Goal: Navigation & Orientation: Understand site structure

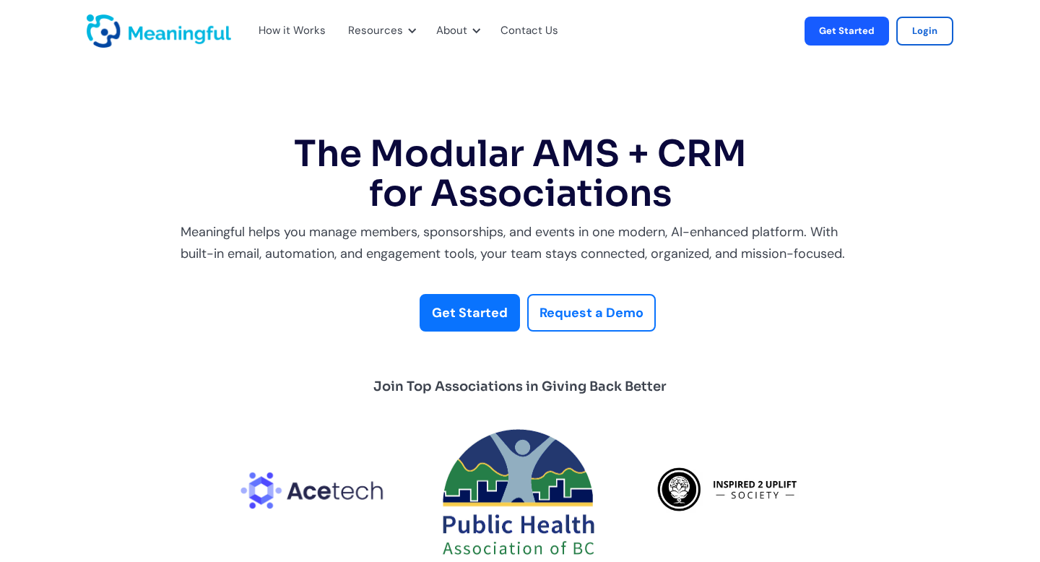
click at [302, 27] on div "How it Works" at bounding box center [291, 31] width 67 height 19
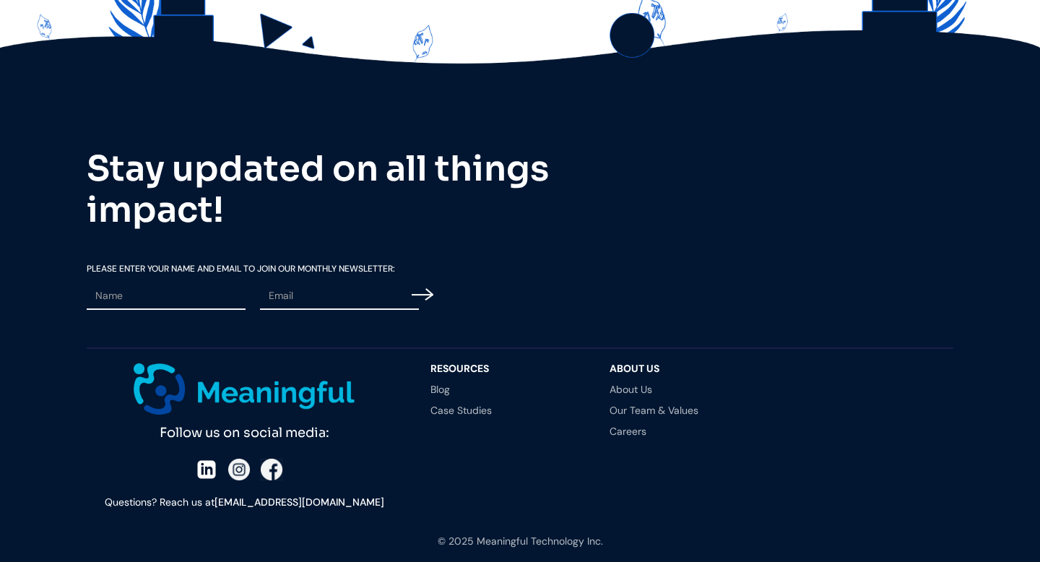
scroll to position [4080, 0]
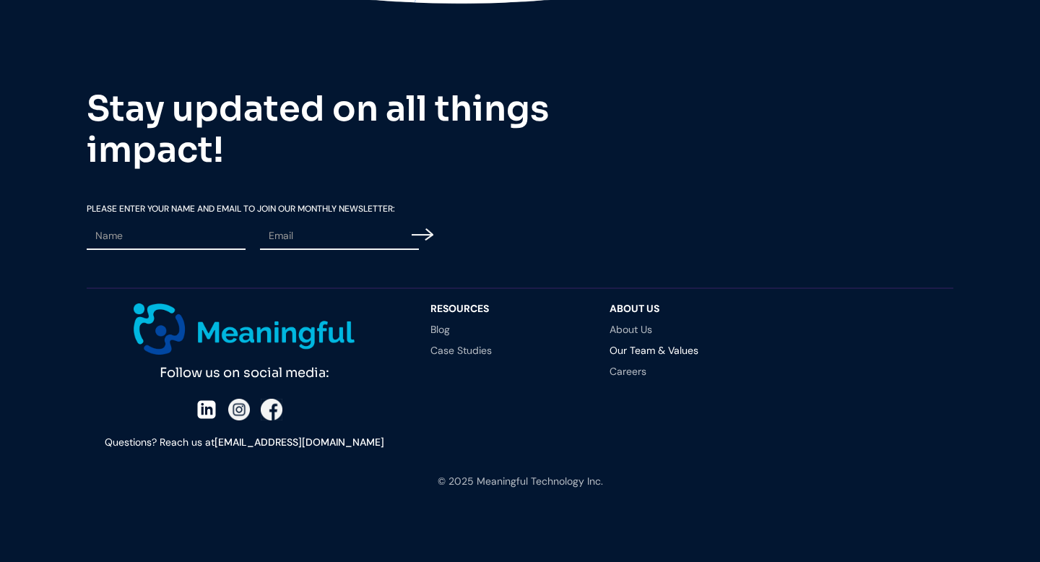
click at [665, 349] on link "Our Team & Values" at bounding box center [684, 350] width 150 height 10
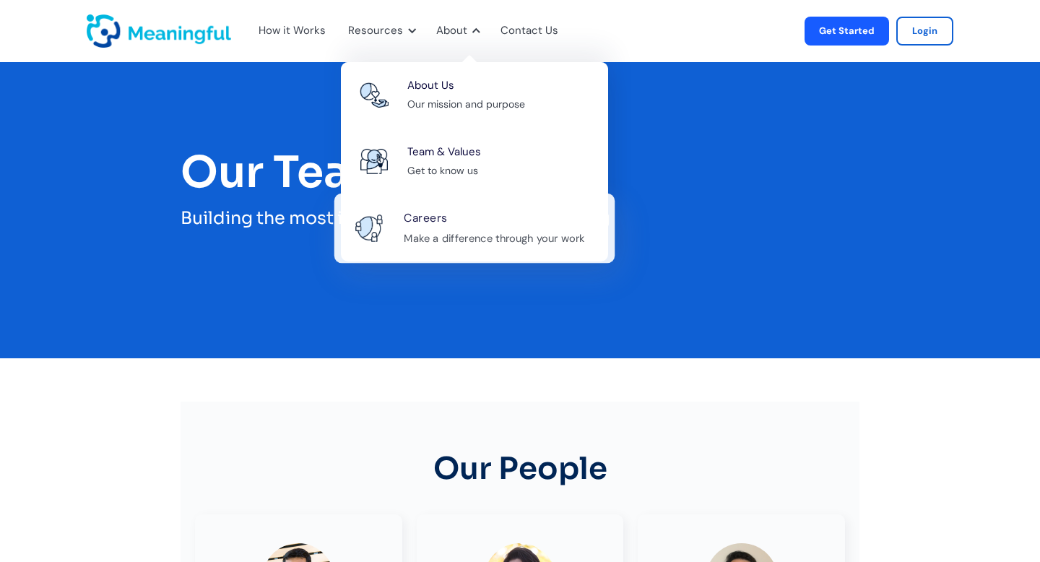
click at [456, 222] on div "Careers Make a difference through your work" at bounding box center [502, 228] width 196 height 39
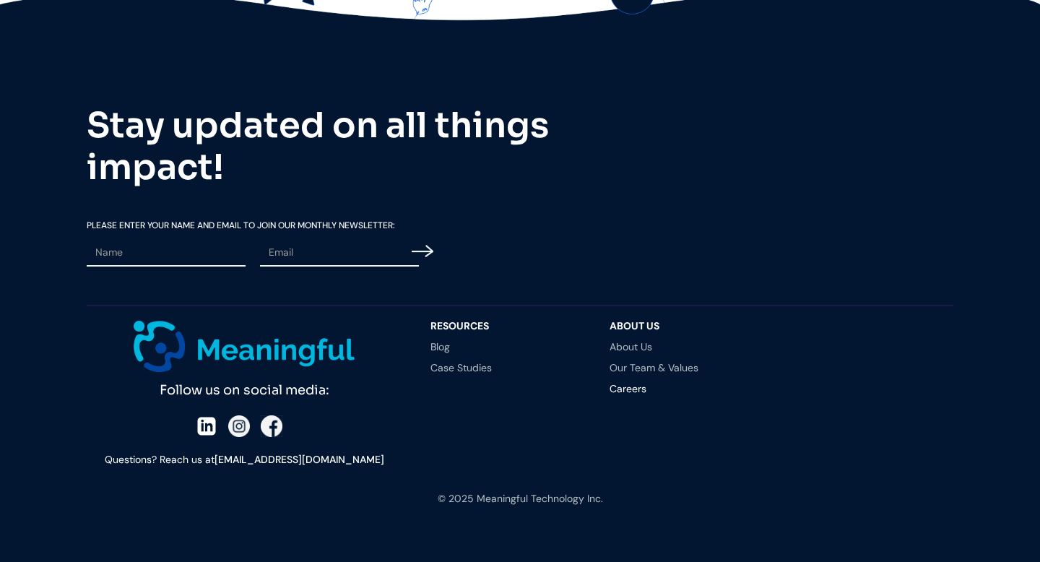
scroll to position [961, 0]
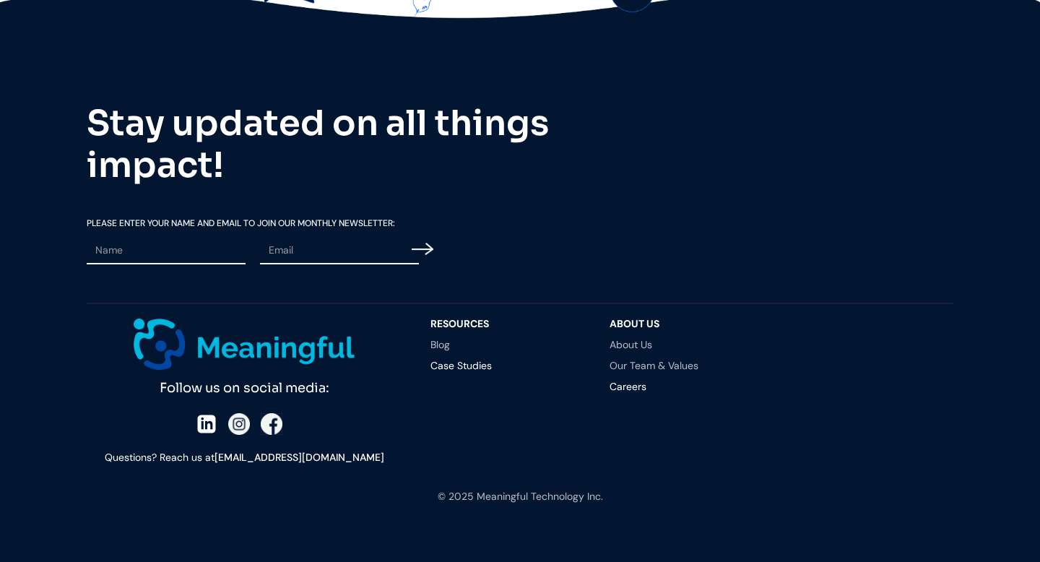
click at [452, 365] on link "Case Studies" at bounding box center [505, 365] width 150 height 10
